Goal: Task Accomplishment & Management: Complete application form

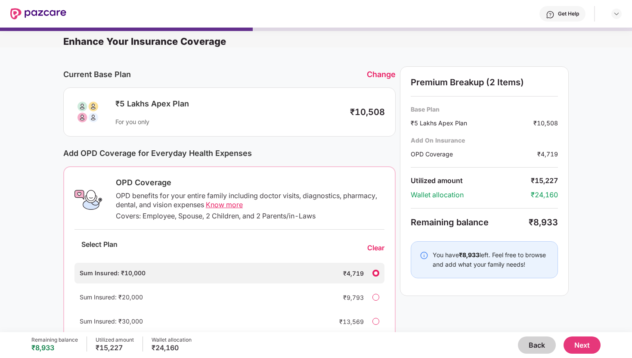
scroll to position [51, 0]
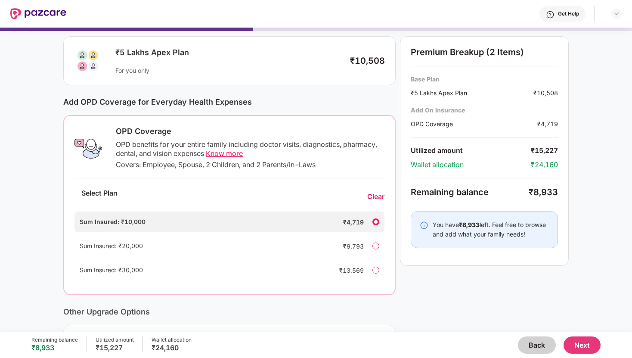
click at [373, 197] on div "Clear" at bounding box center [375, 196] width 17 height 9
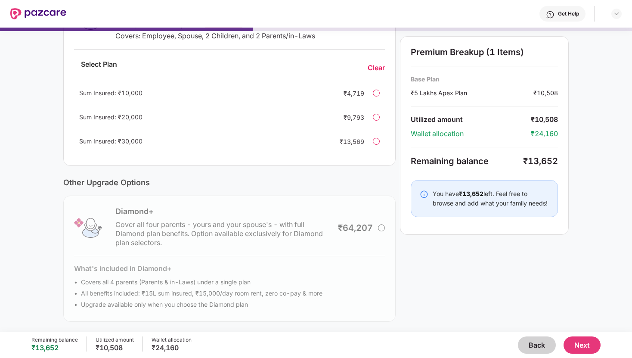
scroll to position [0, 0]
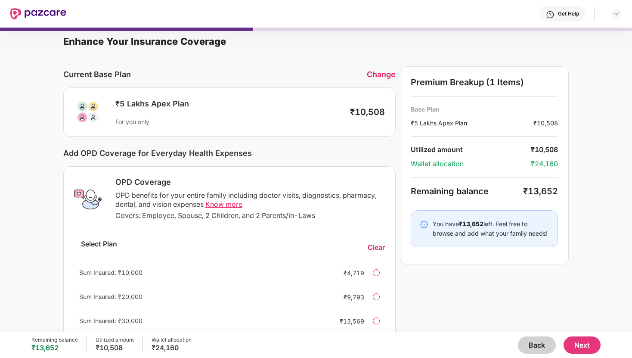
click at [380, 72] on div "Change" at bounding box center [381, 74] width 29 height 9
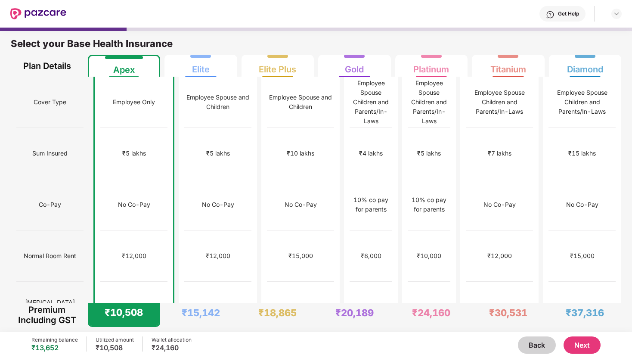
click at [586, 345] on button "Next" at bounding box center [582, 344] width 37 height 17
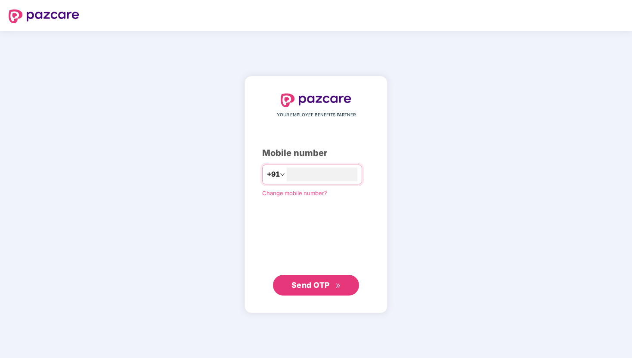
type input "**********"
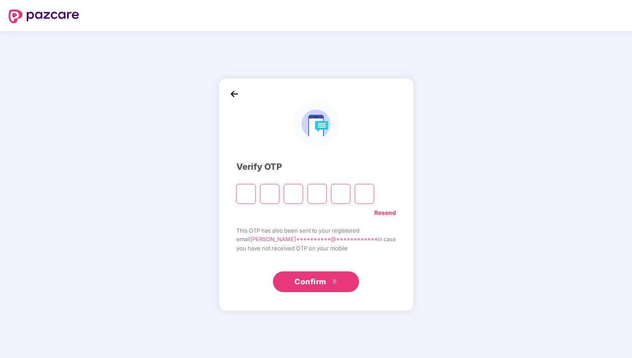
type input "*"
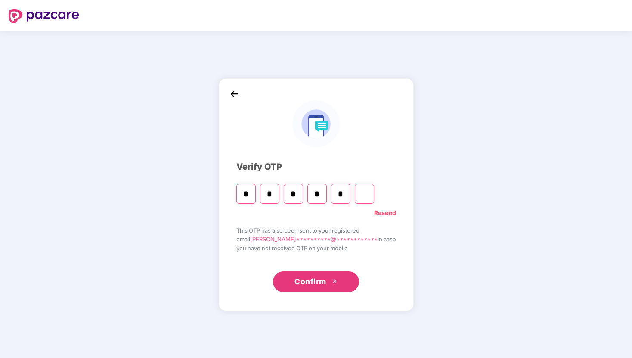
type input "*"
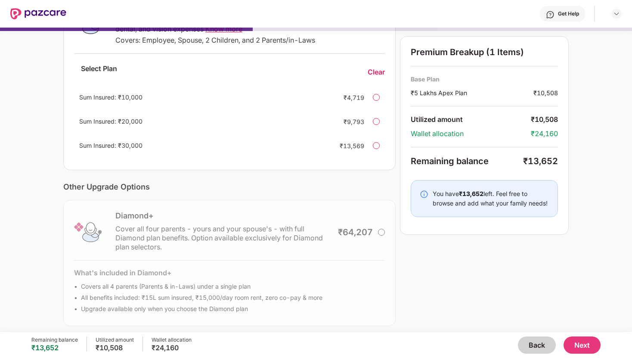
scroll to position [180, 0]
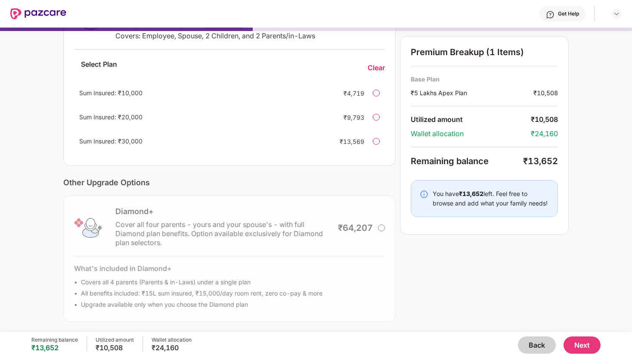
click at [591, 345] on button "Next" at bounding box center [582, 344] width 37 height 17
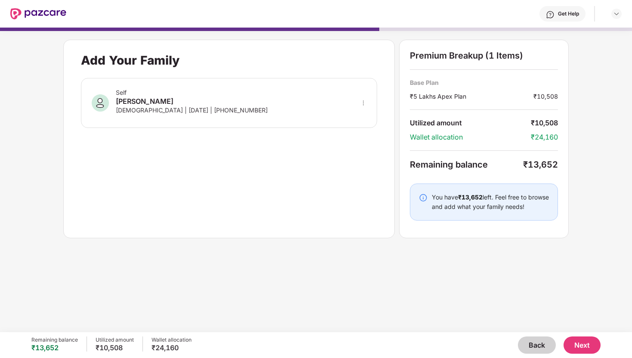
click at [363, 103] on icon "more" at bounding box center [364, 103] width 6 height 6
click at [343, 187] on div "Add Your Family Self Ashutosh Singh Male | 22 Nov 1999 | +918290488232" at bounding box center [229, 139] width 332 height 199
click at [576, 344] on button "Next" at bounding box center [582, 344] width 37 height 17
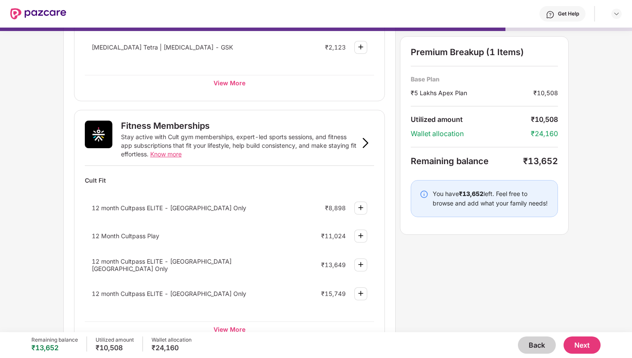
scroll to position [377, 0]
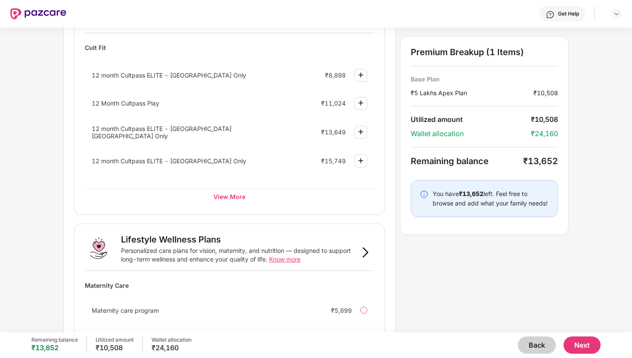
click at [587, 344] on button "Next" at bounding box center [582, 344] width 37 height 17
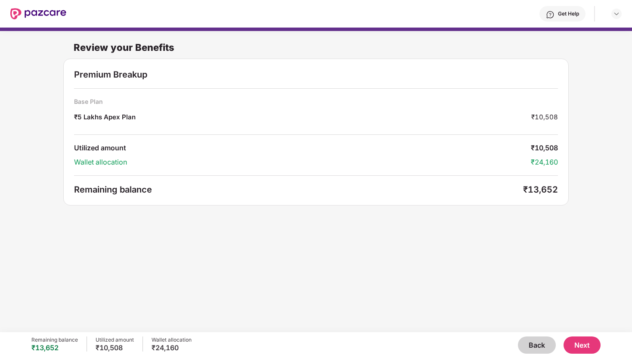
click at [589, 343] on button "Next" at bounding box center [582, 344] width 37 height 17
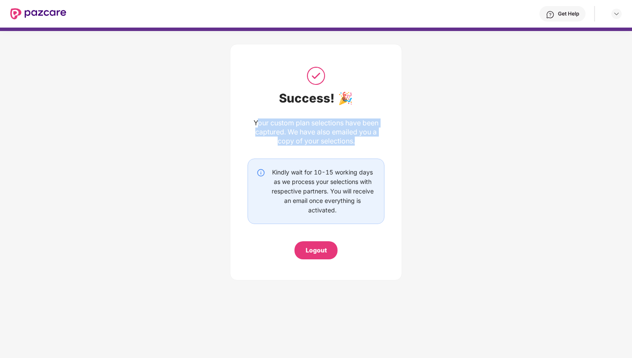
drag, startPoint x: 255, startPoint y: 125, endPoint x: 368, endPoint y: 143, distance: 114.5
click at [368, 143] on div "Your custom plan selections have been captured. We have also emailed you a copy…" at bounding box center [316, 131] width 137 height 27
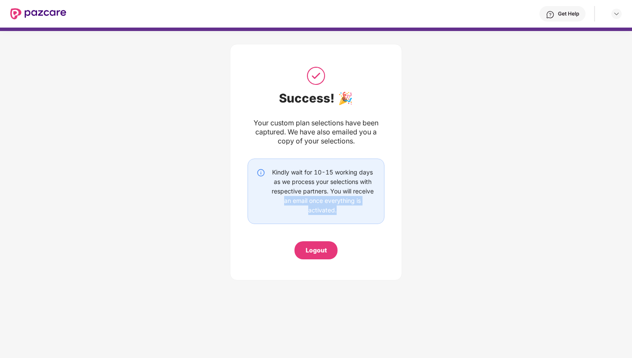
drag, startPoint x: 274, startPoint y: 200, endPoint x: 368, endPoint y: 211, distance: 94.5
click at [368, 211] on div "Kindly wait for 10-15 working days as we process your selections with respectiv…" at bounding box center [323, 191] width 106 height 47
click at [320, 250] on div "Logout" at bounding box center [316, 250] width 21 height 9
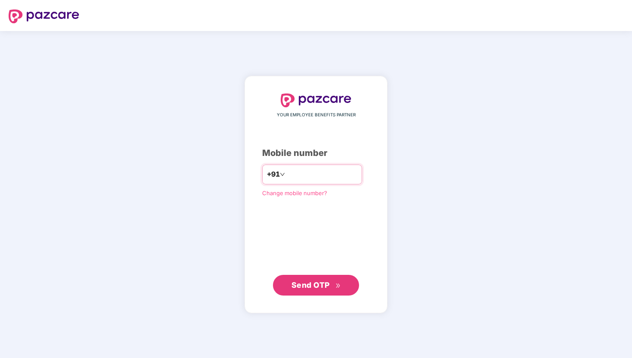
type input "**********"
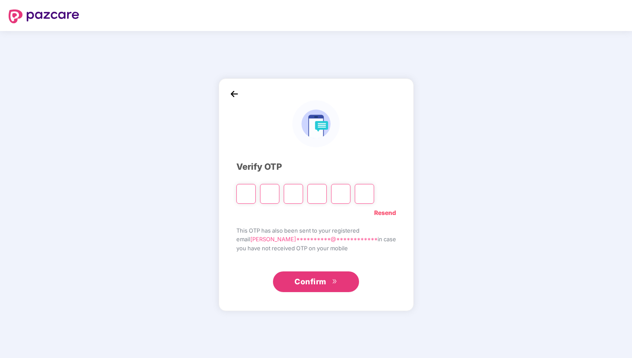
type input "*"
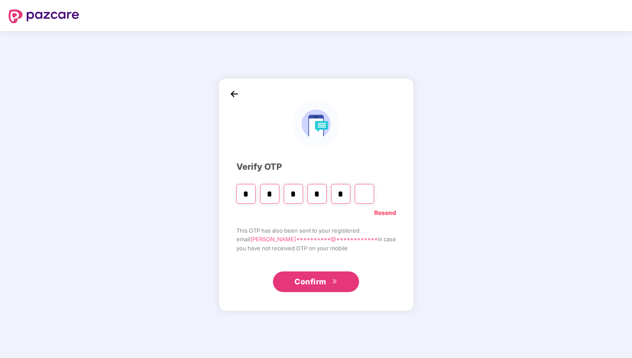
type input "*"
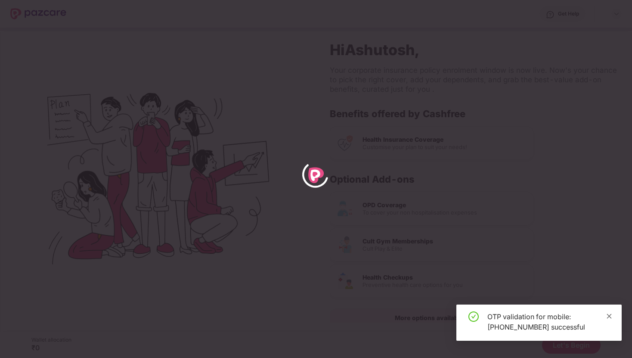
click at [611, 317] on icon "close" at bounding box center [610, 316] width 6 height 6
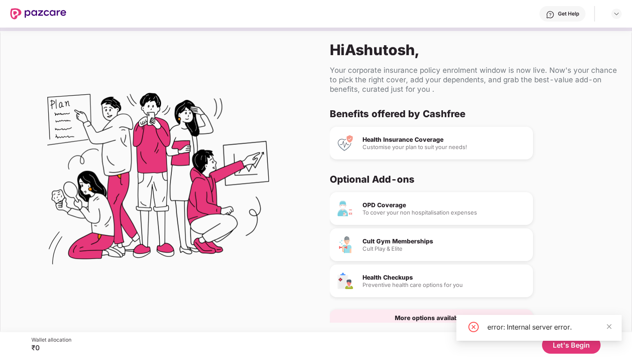
scroll to position [18, 0]
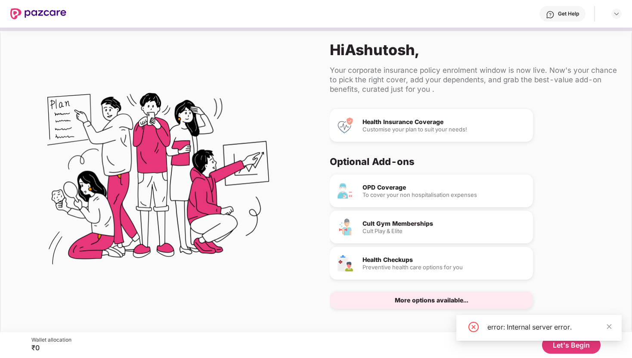
click at [420, 299] on div "More options available..." at bounding box center [432, 300] width 74 height 6
click at [610, 326] on icon "close" at bounding box center [610, 327] width 6 height 6
click at [450, 303] on div "More options available..." at bounding box center [432, 300] width 74 height 6
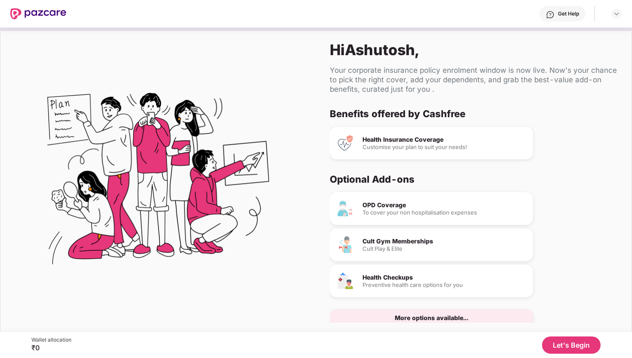
click at [378, 206] on div "OPD Coverage" at bounding box center [445, 205] width 164 height 6
click at [564, 338] on button "Let's Begin" at bounding box center [571, 344] width 59 height 17
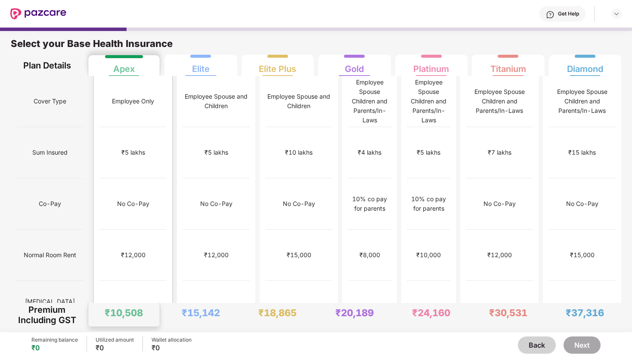
click at [120, 238] on div "₹12,000" at bounding box center [133, 255] width 67 height 51
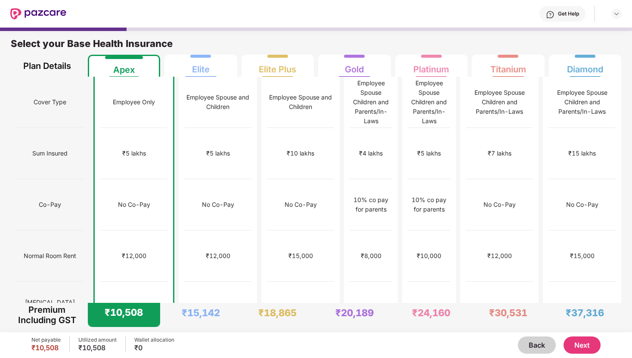
click at [142, 282] on div "No limit" at bounding box center [133, 307] width 67 height 51
click at [102, 114] on div "Employee Only" at bounding box center [133, 102] width 67 height 51
click at [131, 230] on div "₹12,000" at bounding box center [133, 255] width 67 height 51
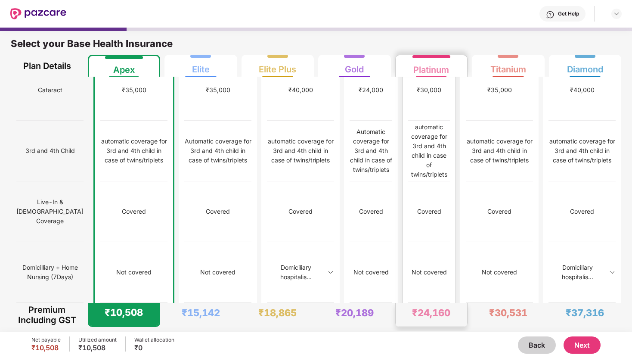
scroll to position [819, 0]
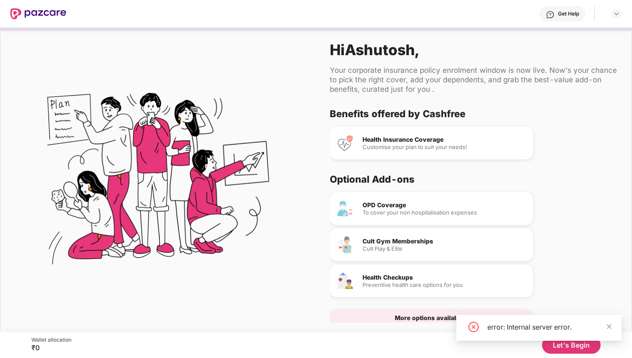
scroll to position [18, 0]
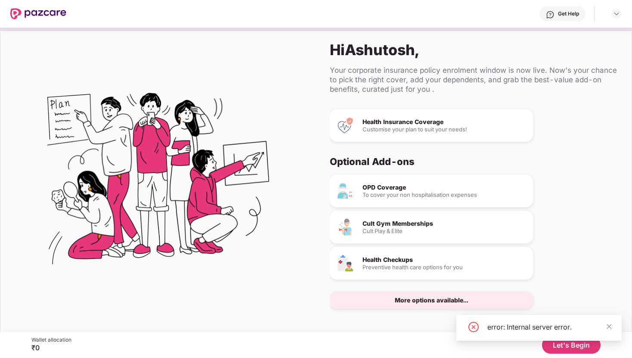
click at [422, 270] on div "Health Checkups Preventive health care options for you" at bounding box center [431, 263] width 203 height 33
click at [422, 234] on div "Cult Gym Memberships Cult Play & Elite" at bounding box center [431, 227] width 203 height 33
click at [422, 184] on div "OPD Coverage" at bounding box center [445, 187] width 164 height 6
click at [610, 330] on span at bounding box center [610, 326] width 6 height 7
